Goal: Task Accomplishment & Management: Use online tool/utility

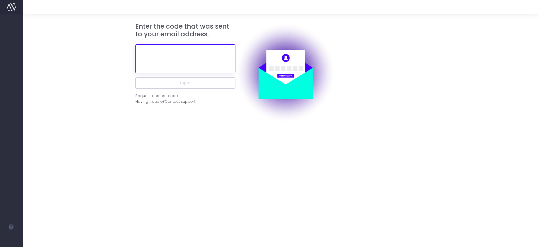
click at [196, 57] on input "text" at bounding box center [185, 58] width 100 height 29
paste input "280806"
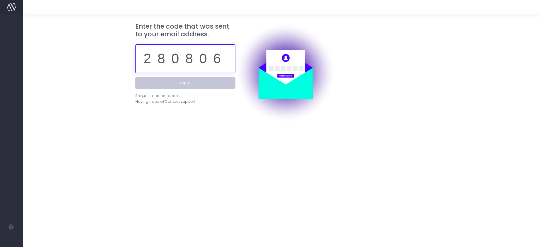
type input "280806"
click at [198, 81] on button "Log in" at bounding box center [185, 82] width 100 height 11
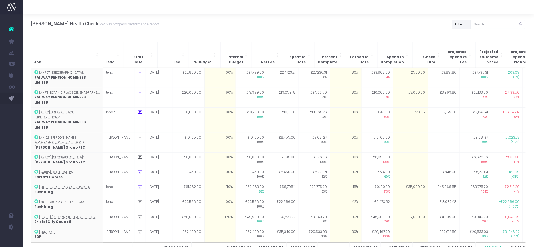
click at [464, 23] on button "Filter" at bounding box center [461, 24] width 19 height 9
click at [461, 39] on span at bounding box center [460, 37] width 5 height 5
click at [466, 38] on input "All" at bounding box center [468, 36] width 4 height 4
checkbox input "false"
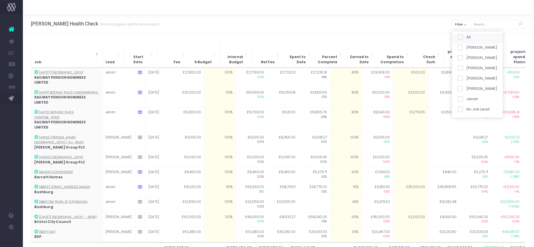
checkbox input "false"
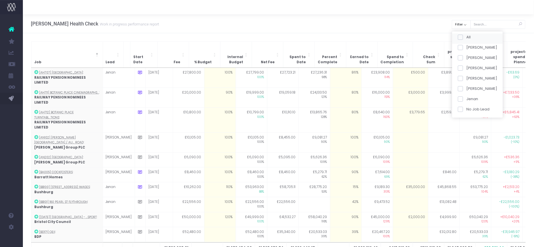
checkbox input "false"
click at [461, 66] on span at bounding box center [460, 68] width 5 height 5
click at [466, 66] on input "[PERSON_NAME]" at bounding box center [468, 67] width 4 height 4
checkbox input "true"
click at [469, 116] on button "Apply" at bounding box center [465, 120] width 17 height 9
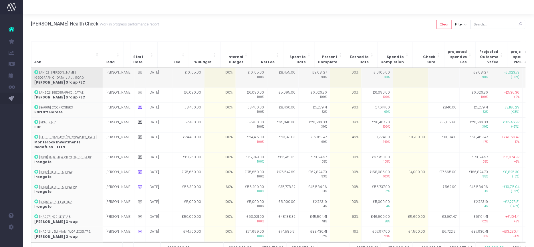
click at [397, 74] on td at bounding box center [410, 78] width 35 height 20
click at [331, 69] on td "100%" at bounding box center [345, 78] width 31 height 20
type input "100"
click at [332, 72] on td "100%" at bounding box center [345, 78] width 31 height 20
type input "95"
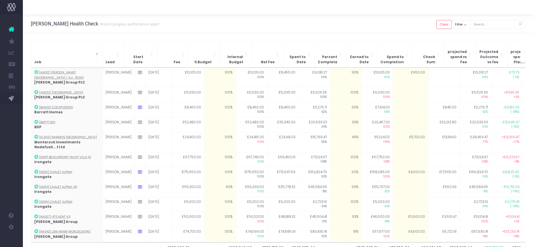
click at [336, 33] on div "[PERSON_NAME] Health Check Work in progress performance report Clear Filter All…" at bounding box center [278, 23] width 511 height 19
